Goal: Task Accomplishment & Management: Complete application form

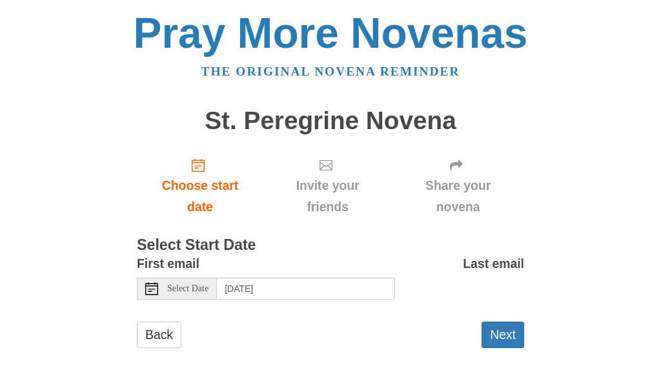
click at [187, 289] on span "Select Date" at bounding box center [187, 288] width 41 height 9
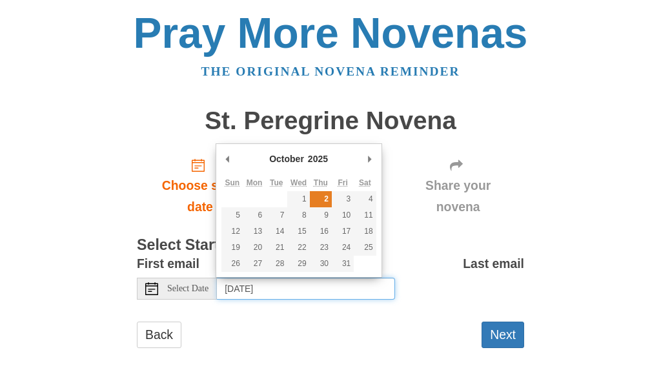
type input "Thursday, October 2nd"
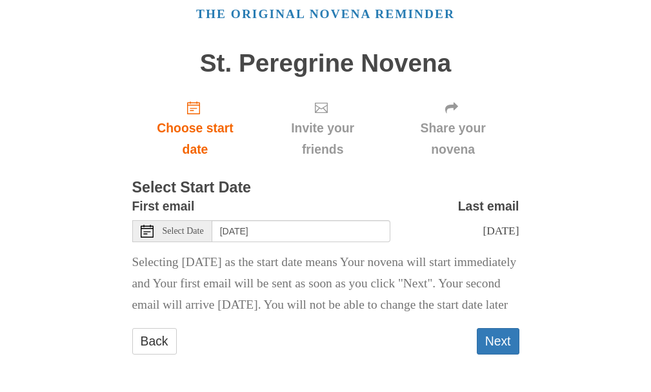
scroll to position [79, 0]
click at [497, 345] on button "Next" at bounding box center [498, 341] width 43 height 26
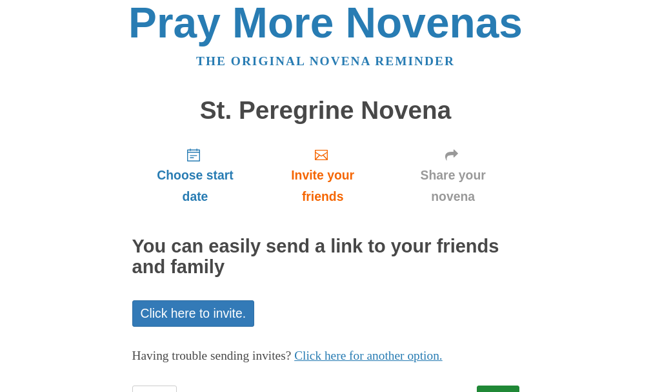
scroll to position [68, 0]
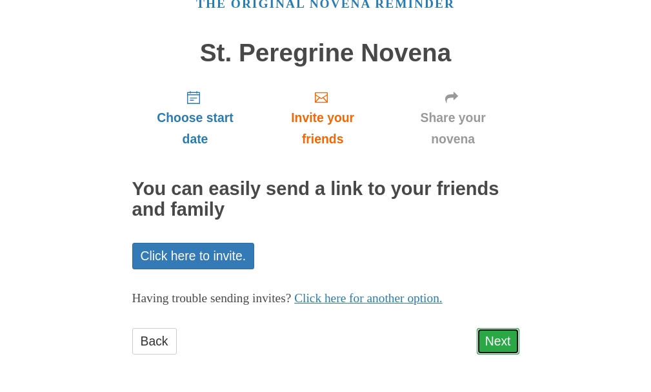
click at [505, 337] on link "Next" at bounding box center [498, 341] width 43 height 26
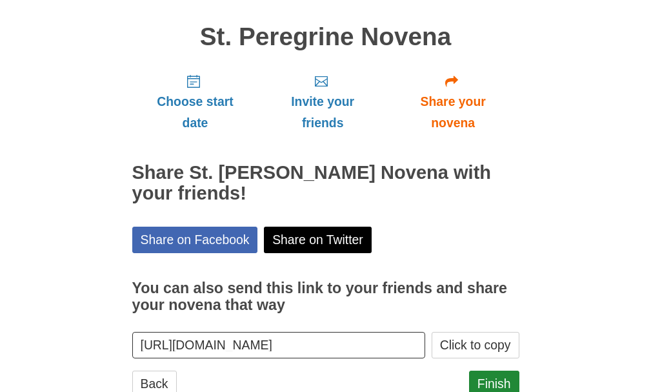
scroll to position [126, 0]
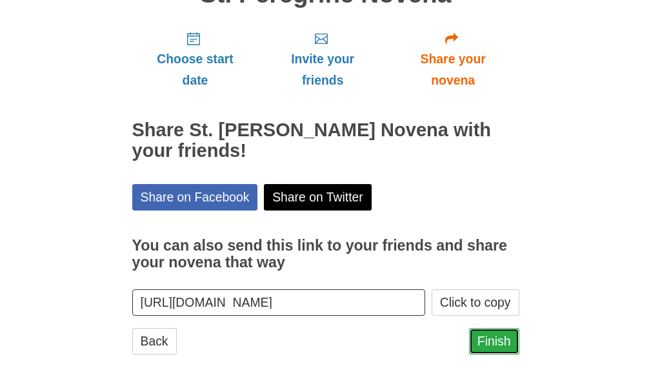
click at [495, 337] on link "Finish" at bounding box center [494, 341] width 50 height 26
